Goal: Task Accomplishment & Management: Use online tool/utility

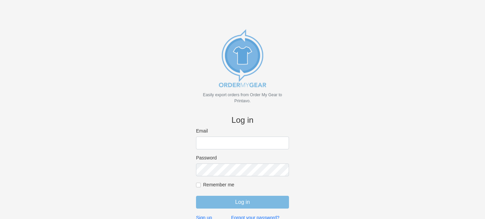
type input "colourgraphicswy@gmail.com"
click at [231, 139] on input "colourgraphicswy@gmail.com" at bounding box center [242, 143] width 93 height 13
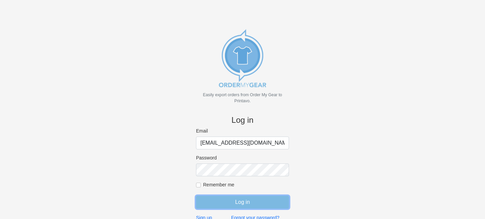
click at [213, 201] on input "Log in" at bounding box center [242, 202] width 93 height 13
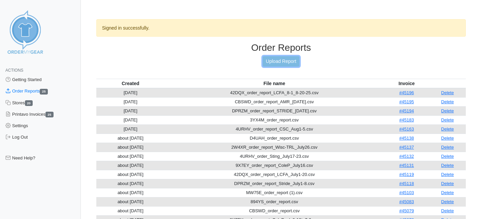
click at [278, 60] on link "Upload Report" at bounding box center [281, 61] width 36 height 10
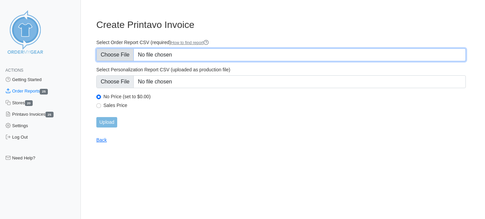
click at [127, 50] on input "Select Order Report CSV (required) How to find report" at bounding box center [280, 54] width 369 height 13
type input "C:\fakepath\V3KWJ_order_report.csv"
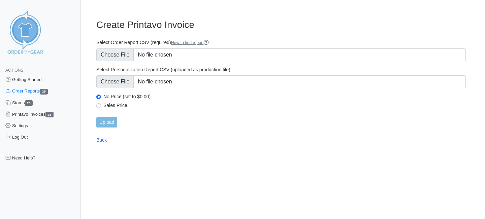
click at [105, 104] on label "Sales Price" at bounding box center [284, 105] width 362 height 6
click at [101, 104] on input "Sales Price" at bounding box center [98, 105] width 5 height 5
radio input "true"
click at [105, 118] on input "Upload" at bounding box center [106, 122] width 21 height 10
